Goal: Download file/media

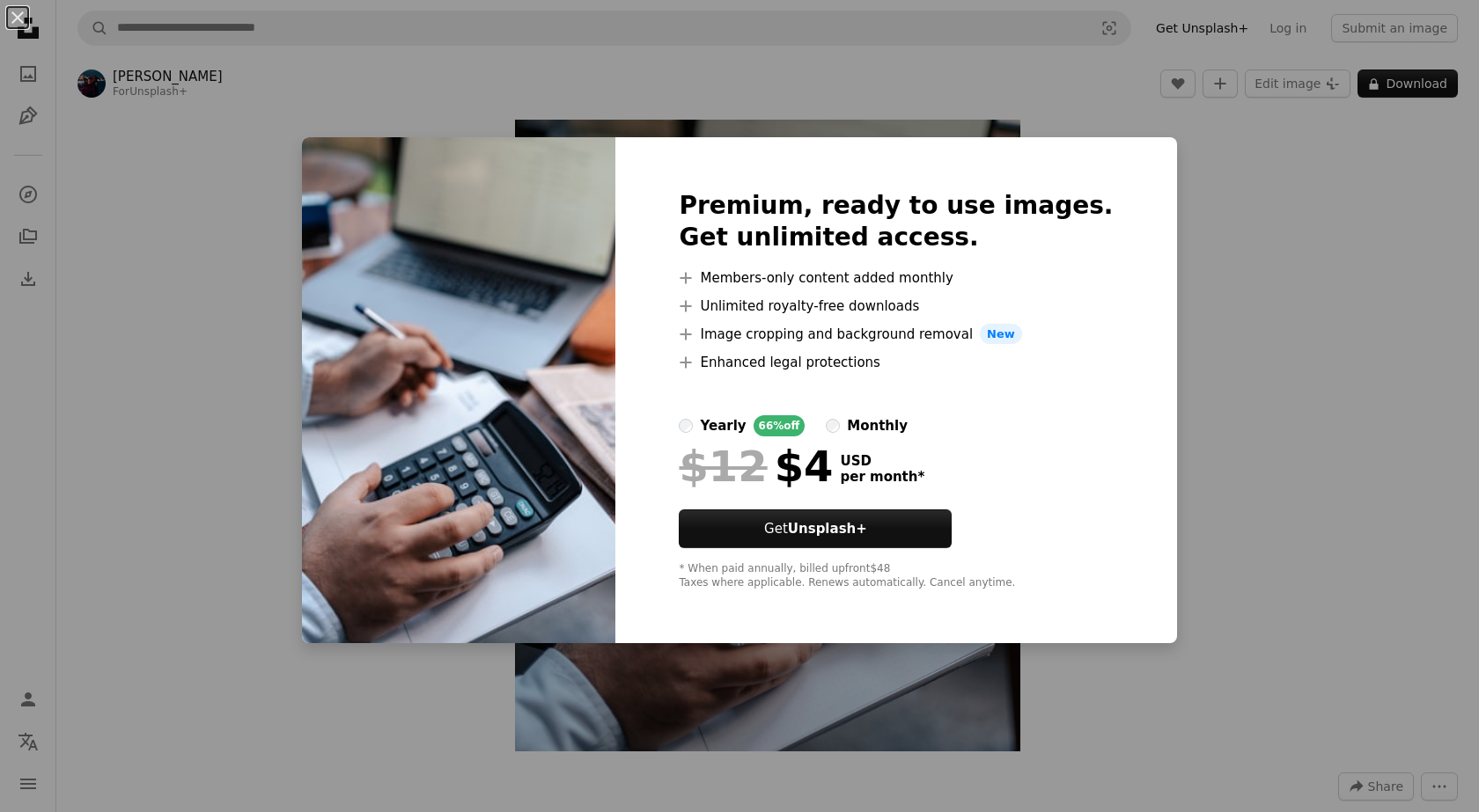
click at [1302, 710] on div "An X shape Premium, ready to use images. Get unlimited access. A plus sign Memb…" at bounding box center [739, 406] width 1479 height 812
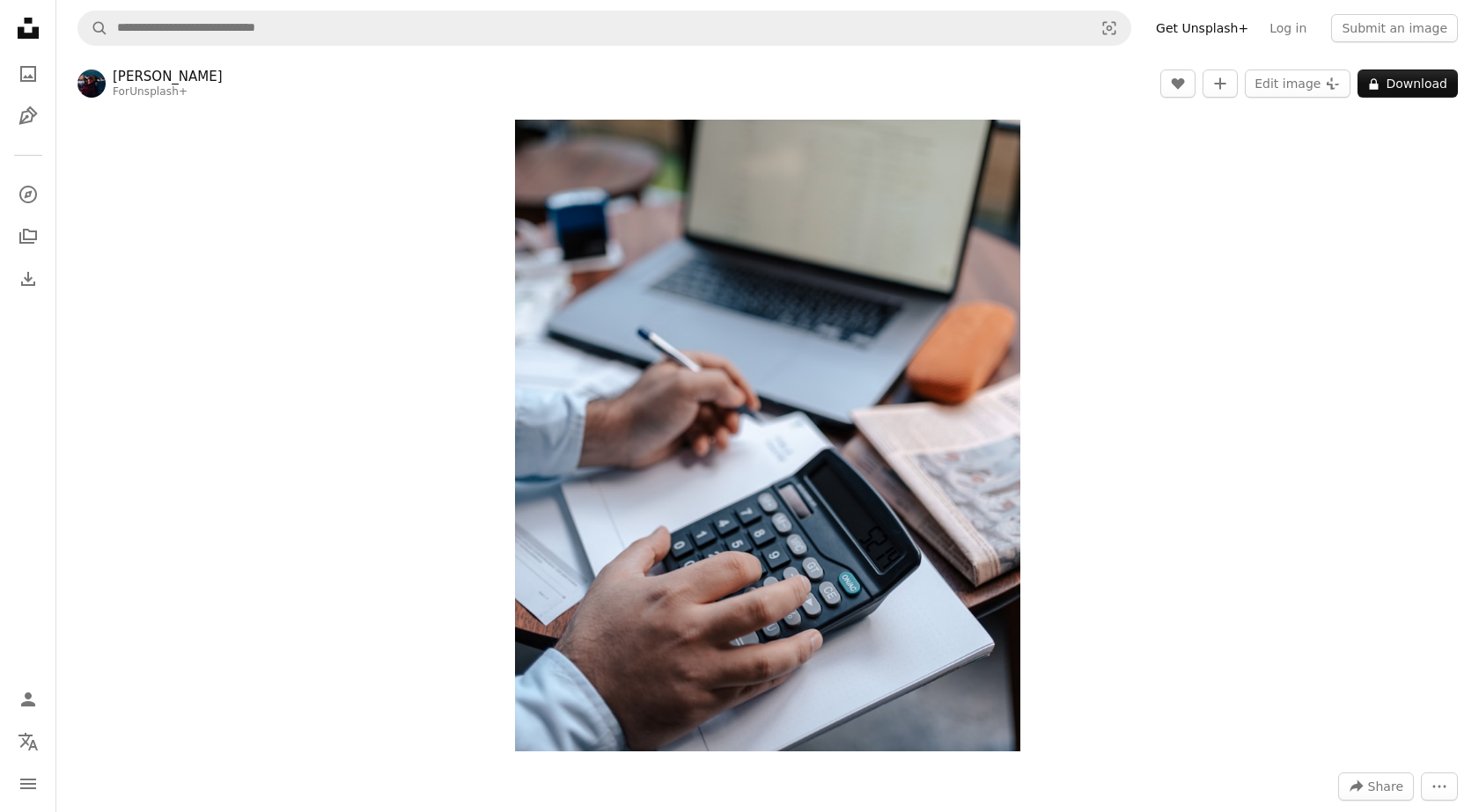
click at [1302, 710] on div "Zoom in" at bounding box center [768, 435] width 1422 height 649
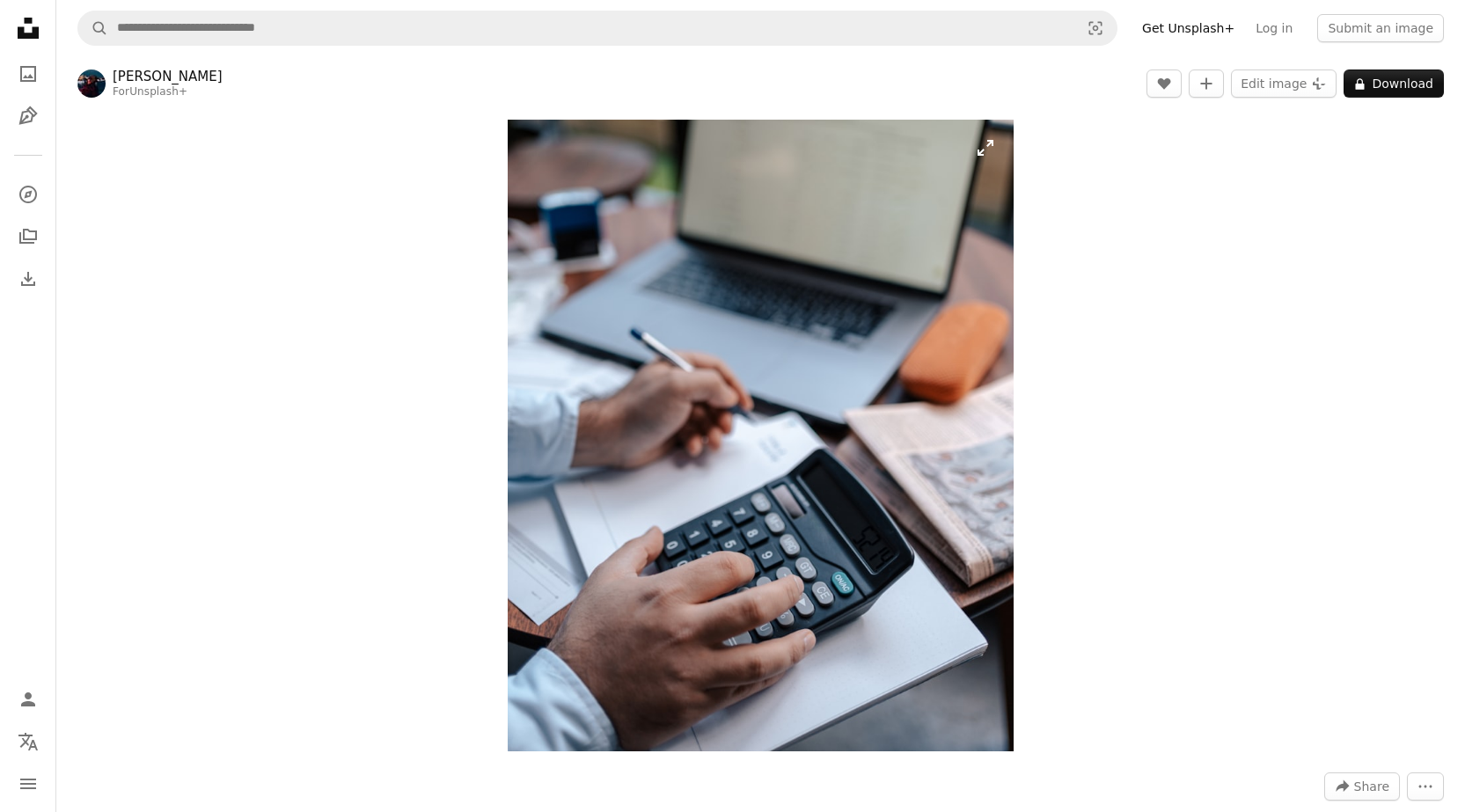
click at [830, 293] on img "Zoom in on this image" at bounding box center [760, 435] width 505 height 632
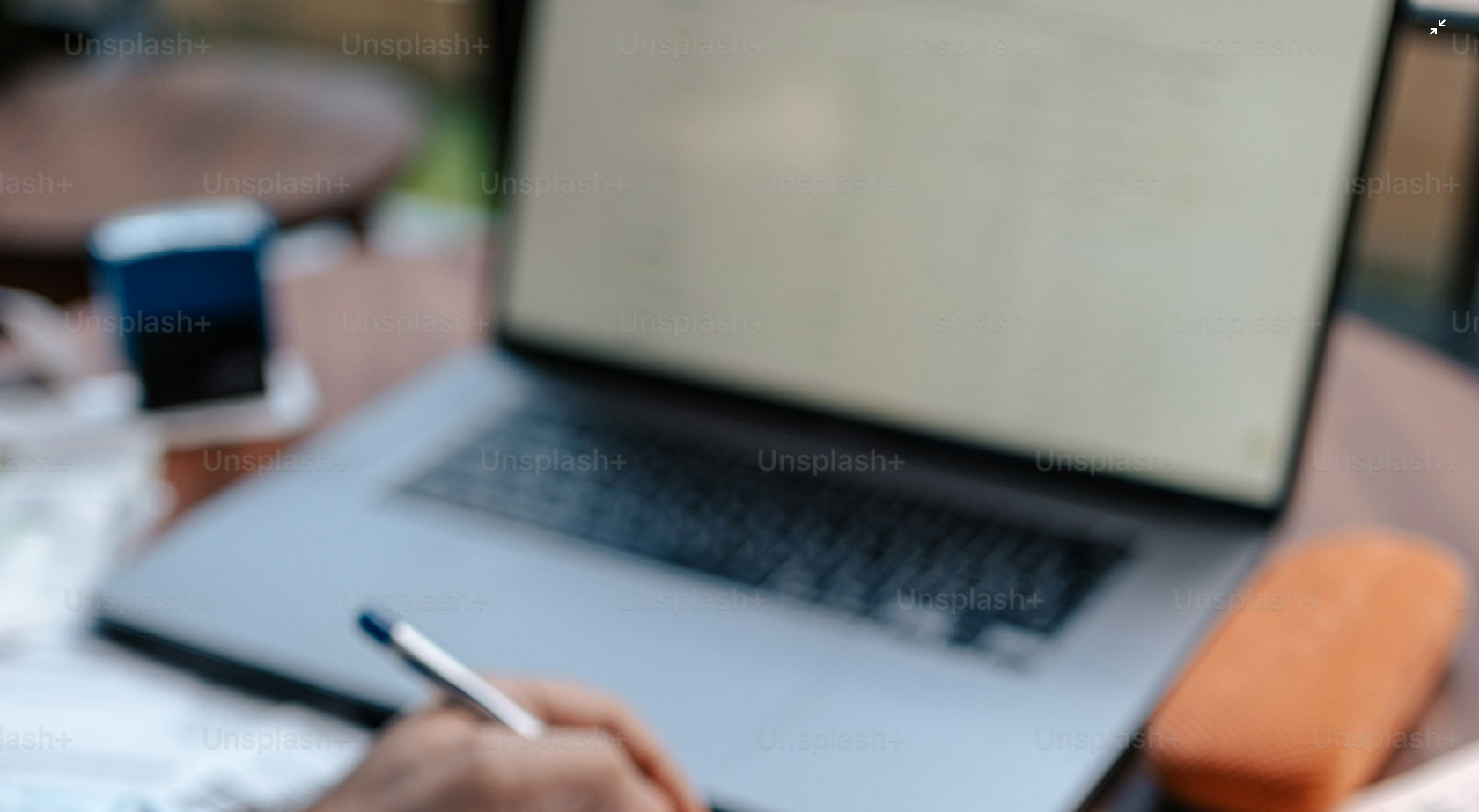
scroll to position [503, 0]
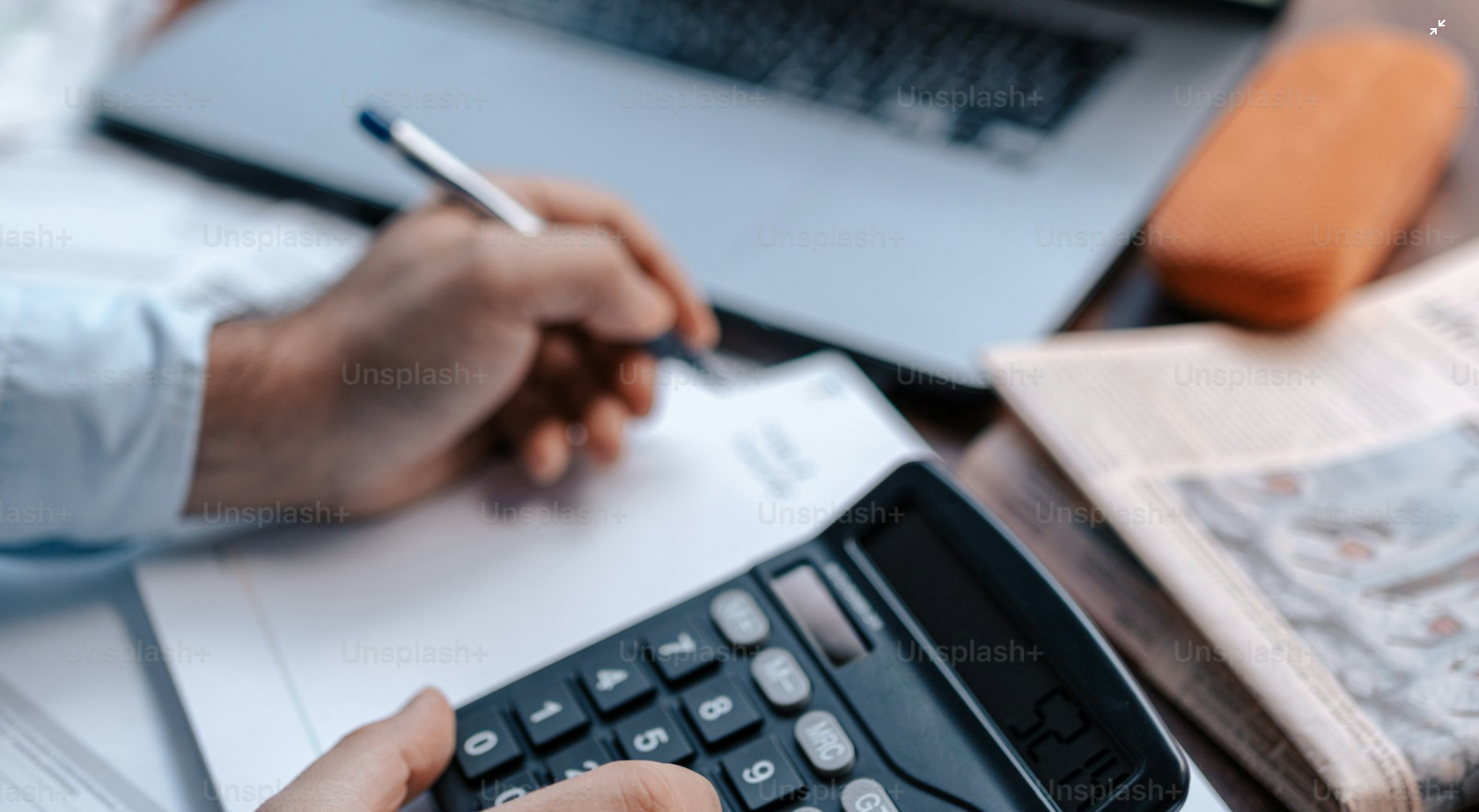
click at [867, 277] on img "Zoom out on this image" at bounding box center [739, 421] width 1480 height 1850
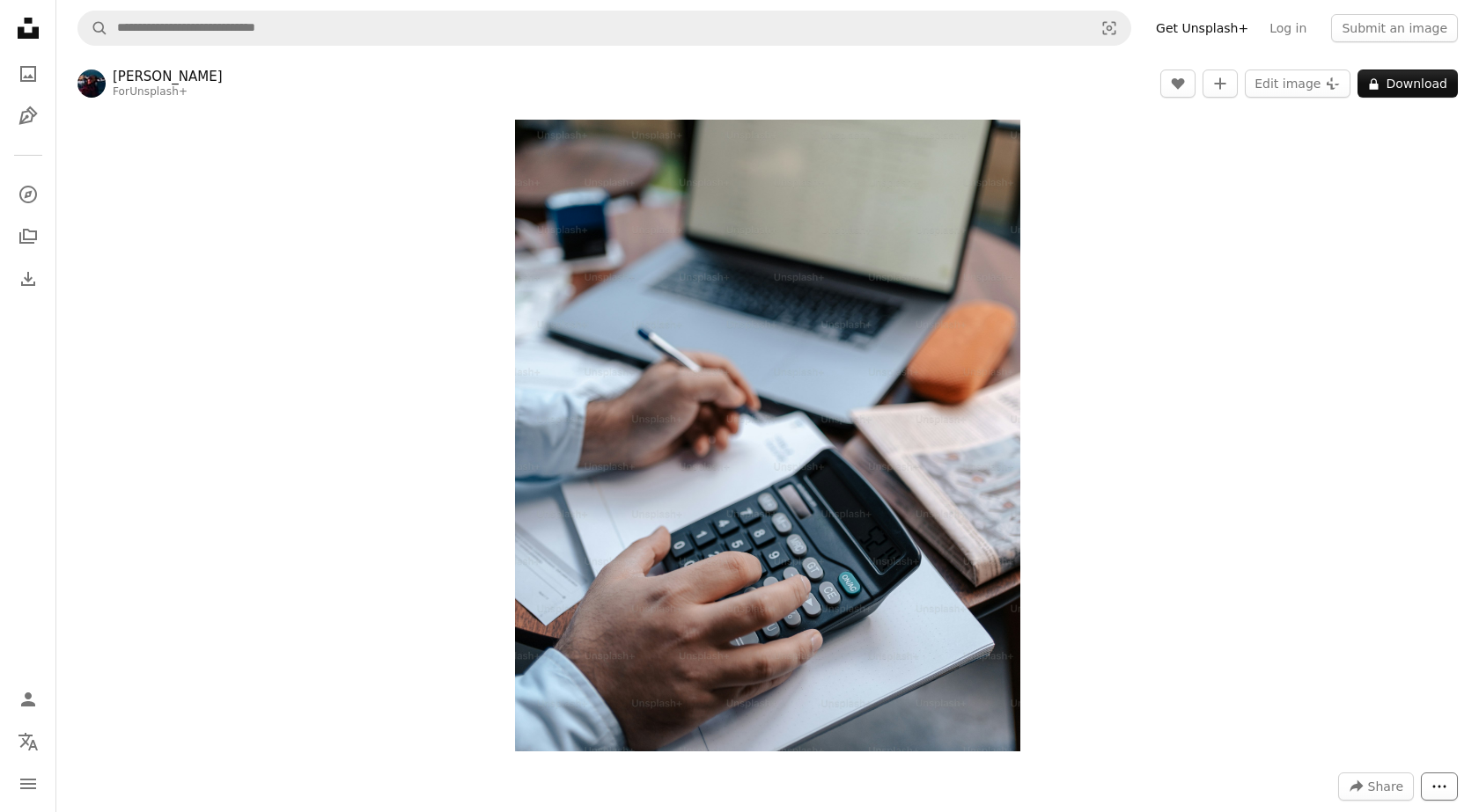
click at [1438, 784] on button "More Actions" at bounding box center [1438, 786] width 37 height 28
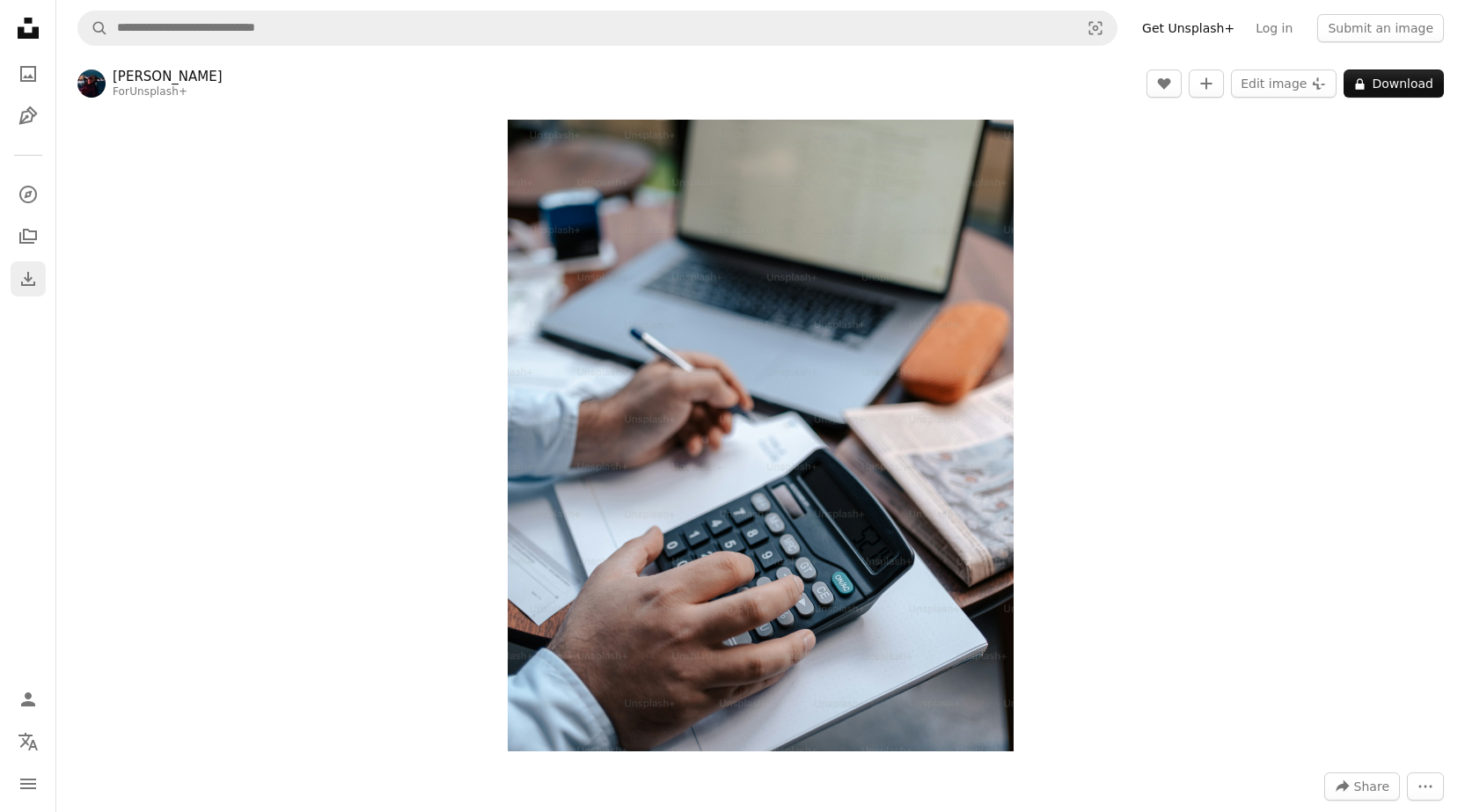
click at [42, 280] on link "Download" at bounding box center [28, 279] width 35 height 35
